Goal: Information Seeking & Learning: Learn about a topic

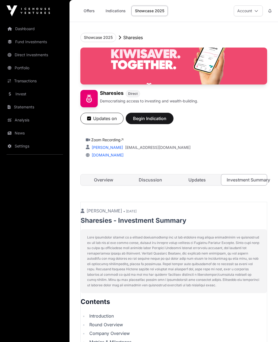
click at [21, 55] on link "Direct Investments" at bounding box center [34, 55] width 61 height 12
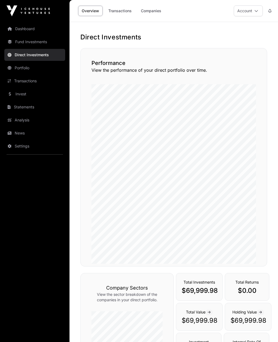
click at [22, 94] on link "Invest" at bounding box center [34, 94] width 61 height 12
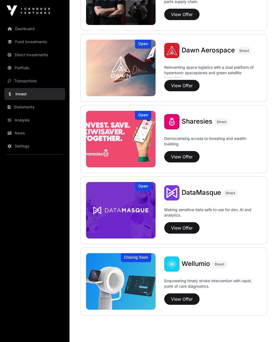
scroll to position [607, 0]
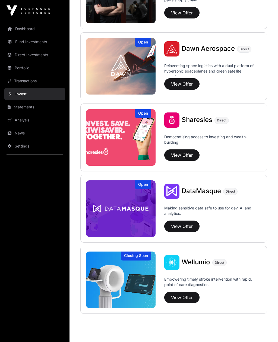
click at [101, 75] on img at bounding box center [121, 66] width 70 height 57
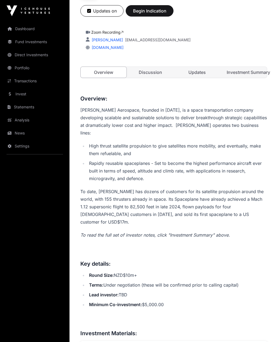
scroll to position [110, 0]
click at [255, 71] on link "Investment Summary" at bounding box center [245, 72] width 46 height 11
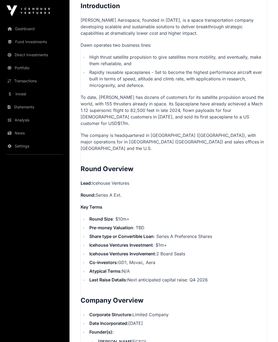
scroll to position [375, 0]
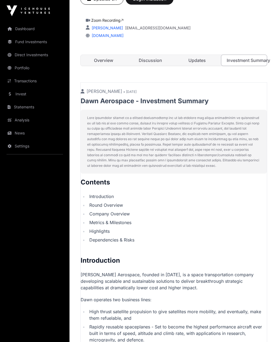
scroll to position [110, 0]
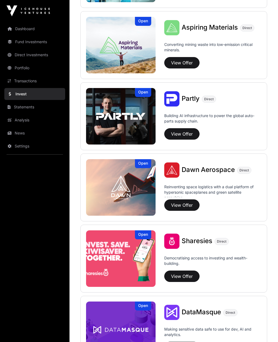
scroll to position [486, 0]
click at [106, 122] on img at bounding box center [121, 116] width 70 height 57
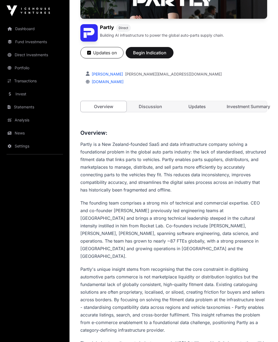
scroll to position [32, 0]
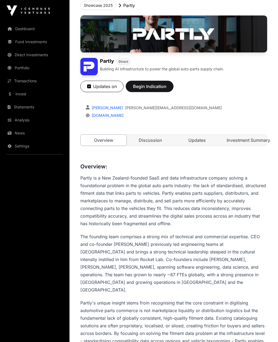
click at [254, 142] on link "Investment Summary" at bounding box center [245, 140] width 46 height 11
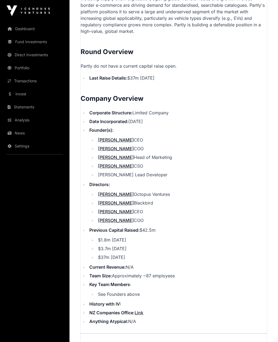
scroll to position [595, 0]
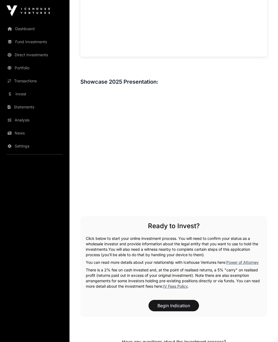
scroll to position [32, 0]
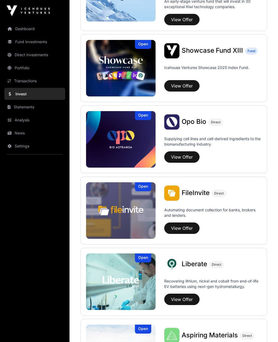
scroll to position [123, 0]
